Goal: Information Seeking & Learning: Learn about a topic

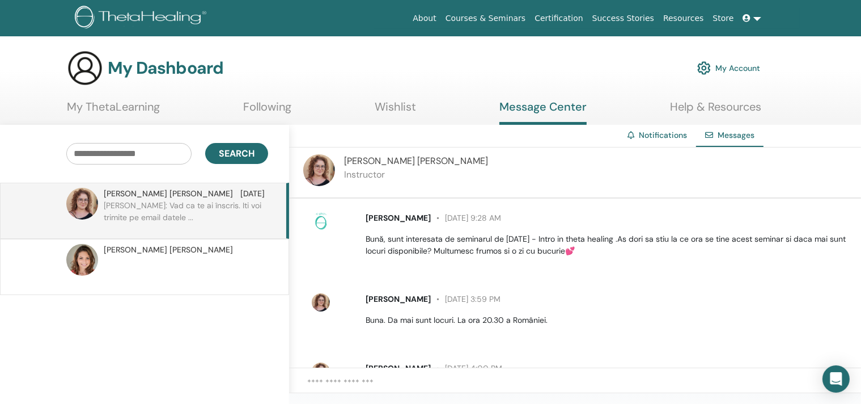
scroll to position [129, 0]
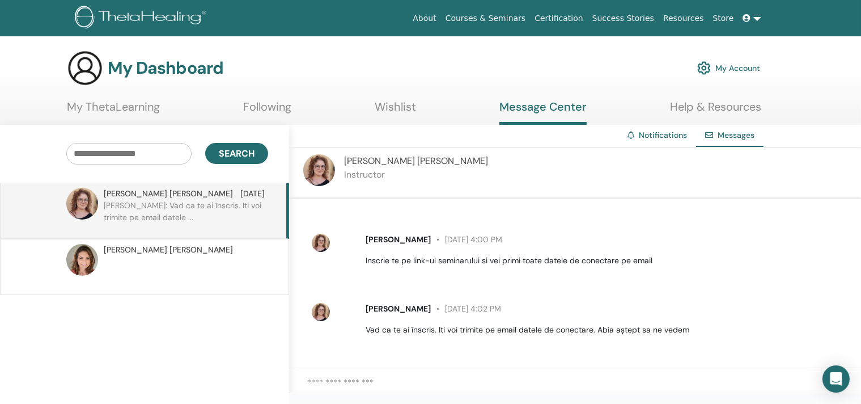
click at [120, 108] on link "My ThetaLearning" at bounding box center [113, 111] width 93 height 22
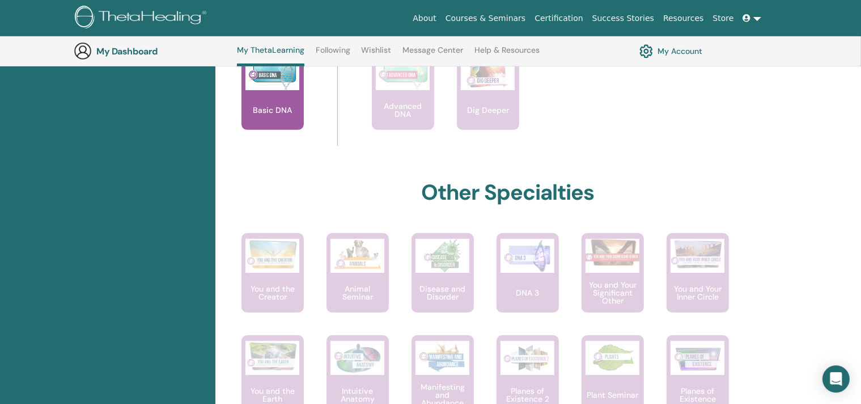
scroll to position [315, 0]
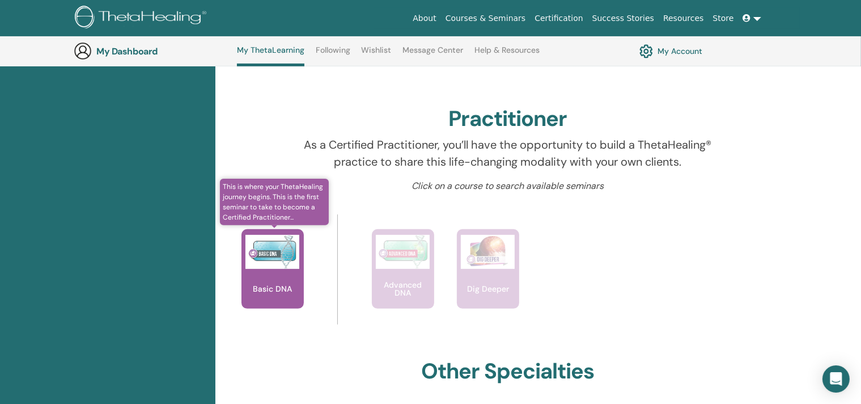
click at [260, 274] on div "Basic DNA" at bounding box center [273, 268] width 62 height 79
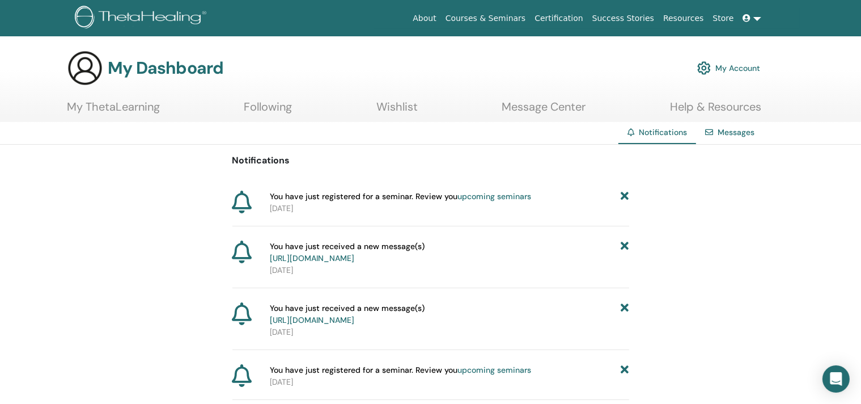
click at [433, 200] on span "You have just registered for a seminar. Review you upcoming seminars" at bounding box center [400, 197] width 261 height 12
click at [469, 199] on link "upcoming seminars" at bounding box center [495, 196] width 74 height 10
